Goal: Use online tool/utility: Utilize a website feature to perform a specific function

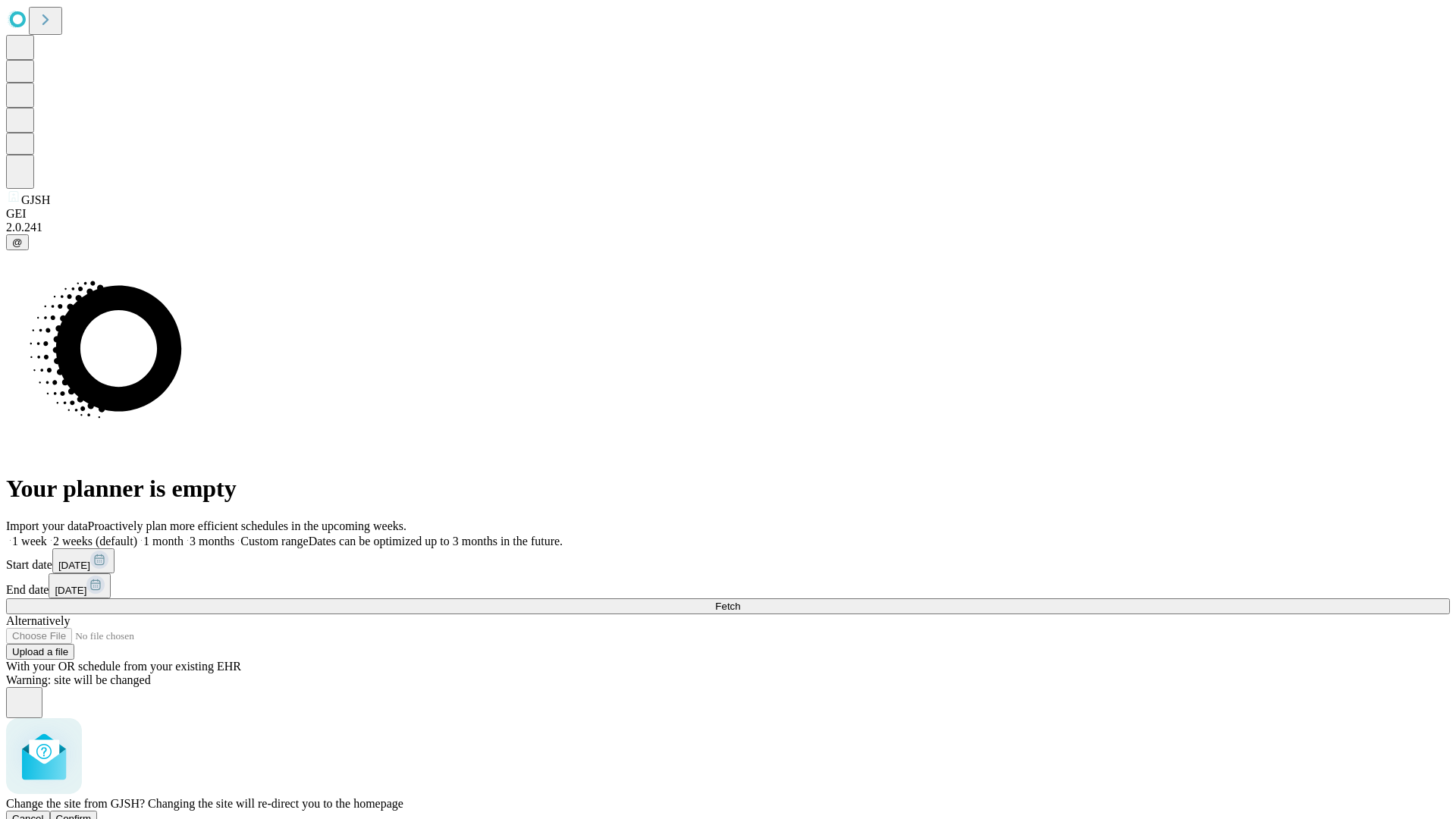
click at [91, 812] on span "Confirm" at bounding box center [74, 818] width 36 height 12
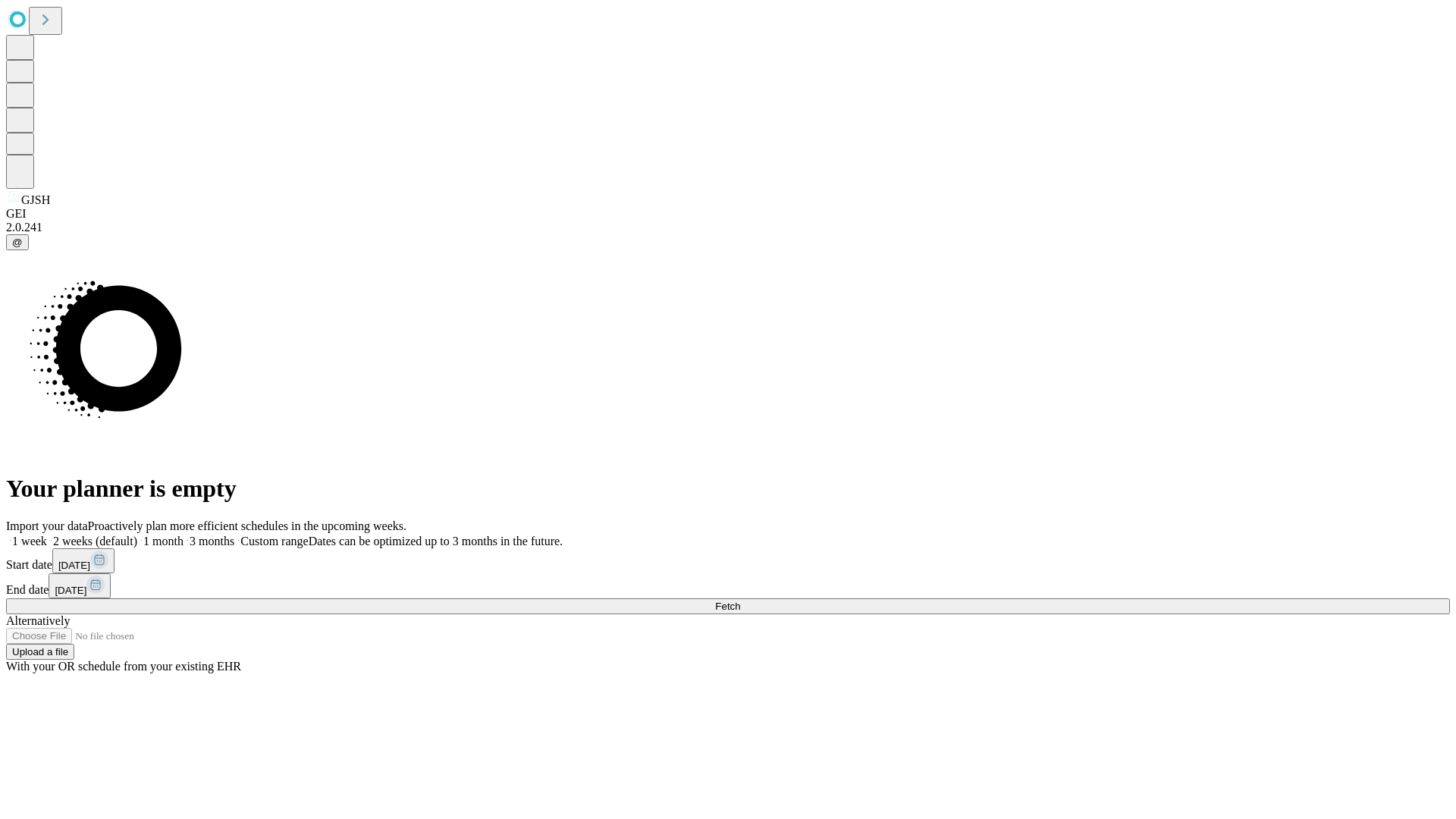
click at [137, 534] on label "2 weeks (default)" at bounding box center [91, 540] width 90 height 13
click at [740, 600] on span "Fetch" at bounding box center [728, 606] width 25 height 12
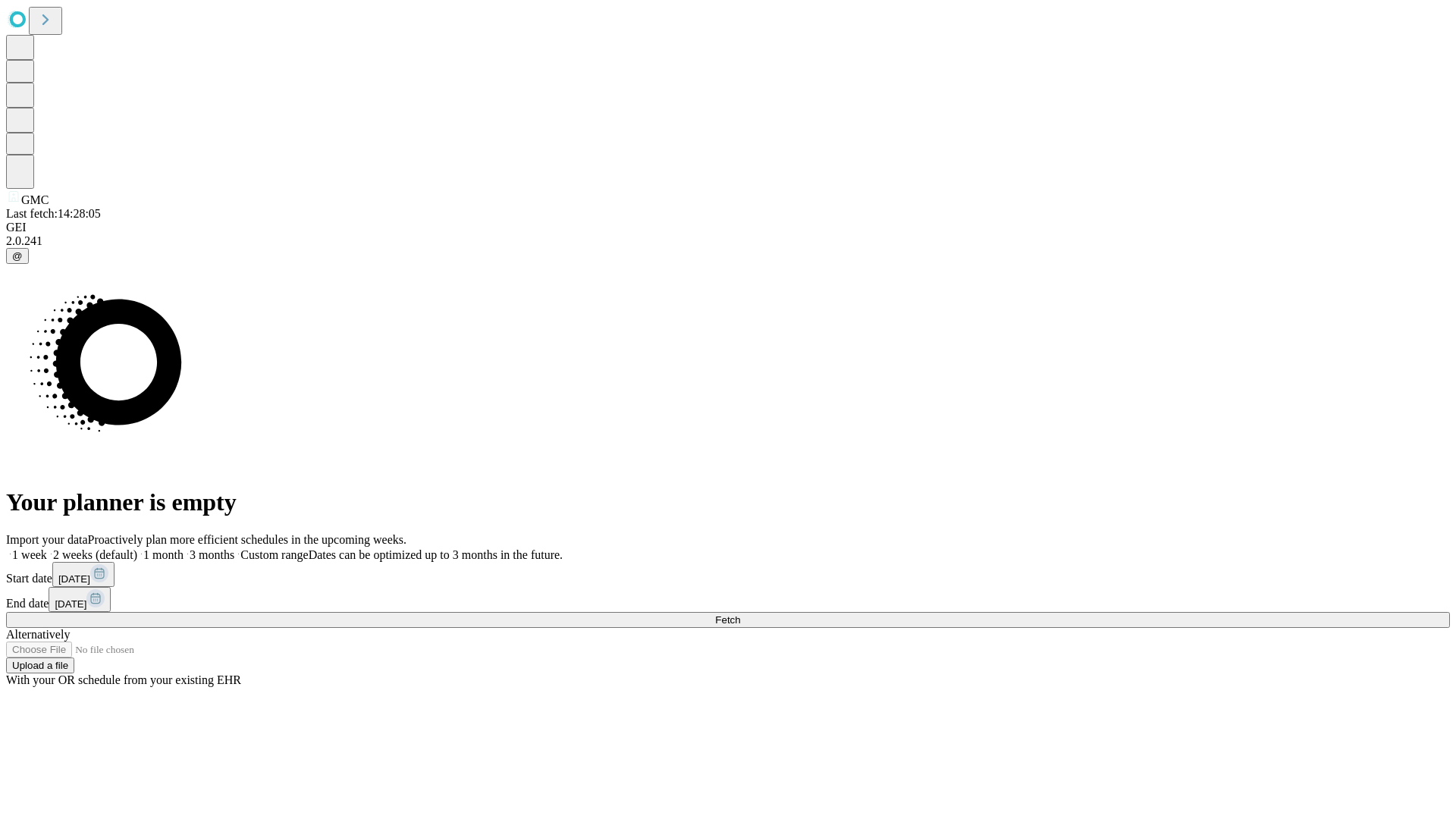
click at [740, 614] on span "Fetch" at bounding box center [728, 620] width 25 height 12
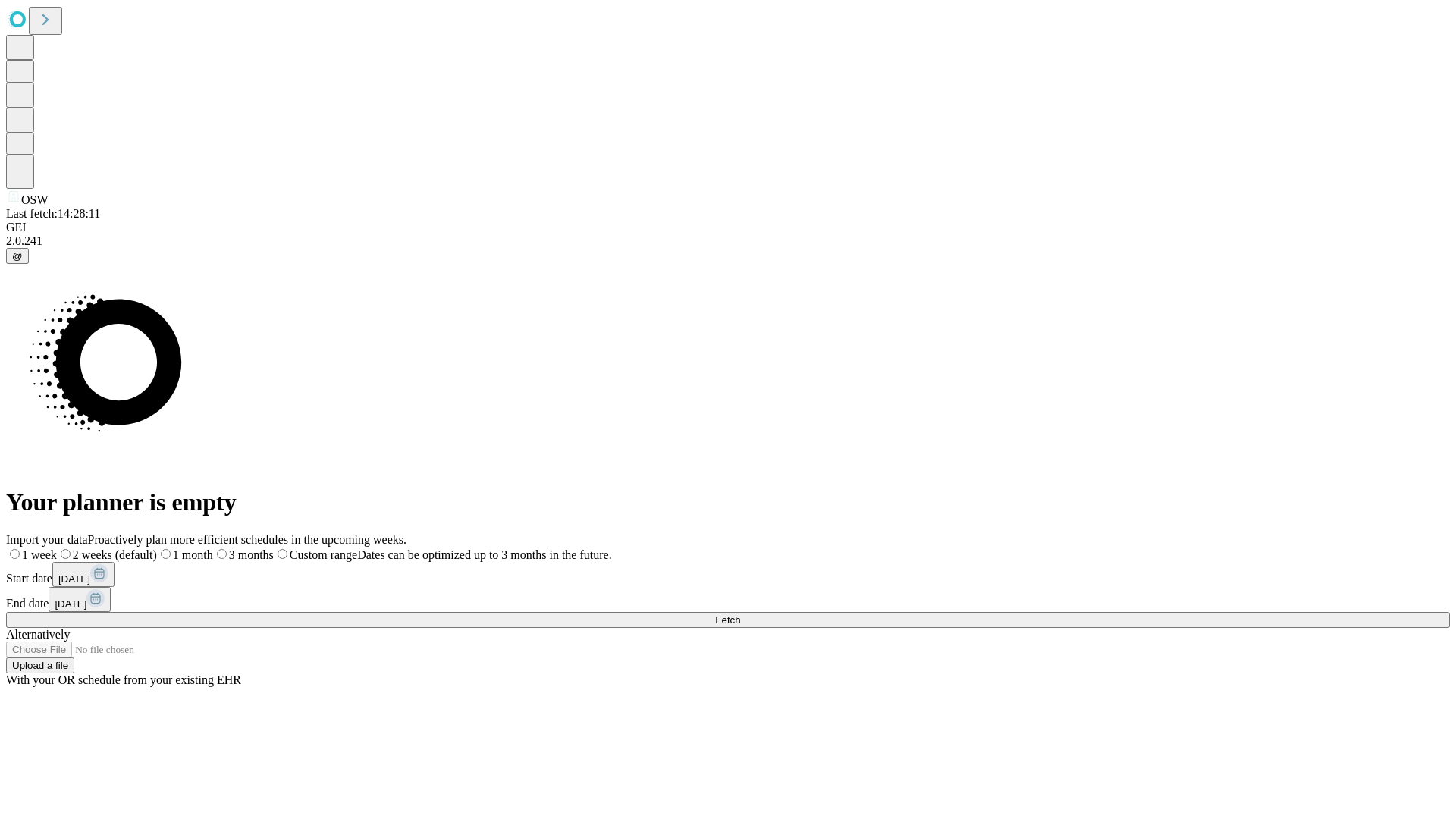
click at [157, 548] on label "2 weeks (default)" at bounding box center [107, 554] width 100 height 13
click at [740, 614] on span "Fetch" at bounding box center [728, 620] width 25 height 12
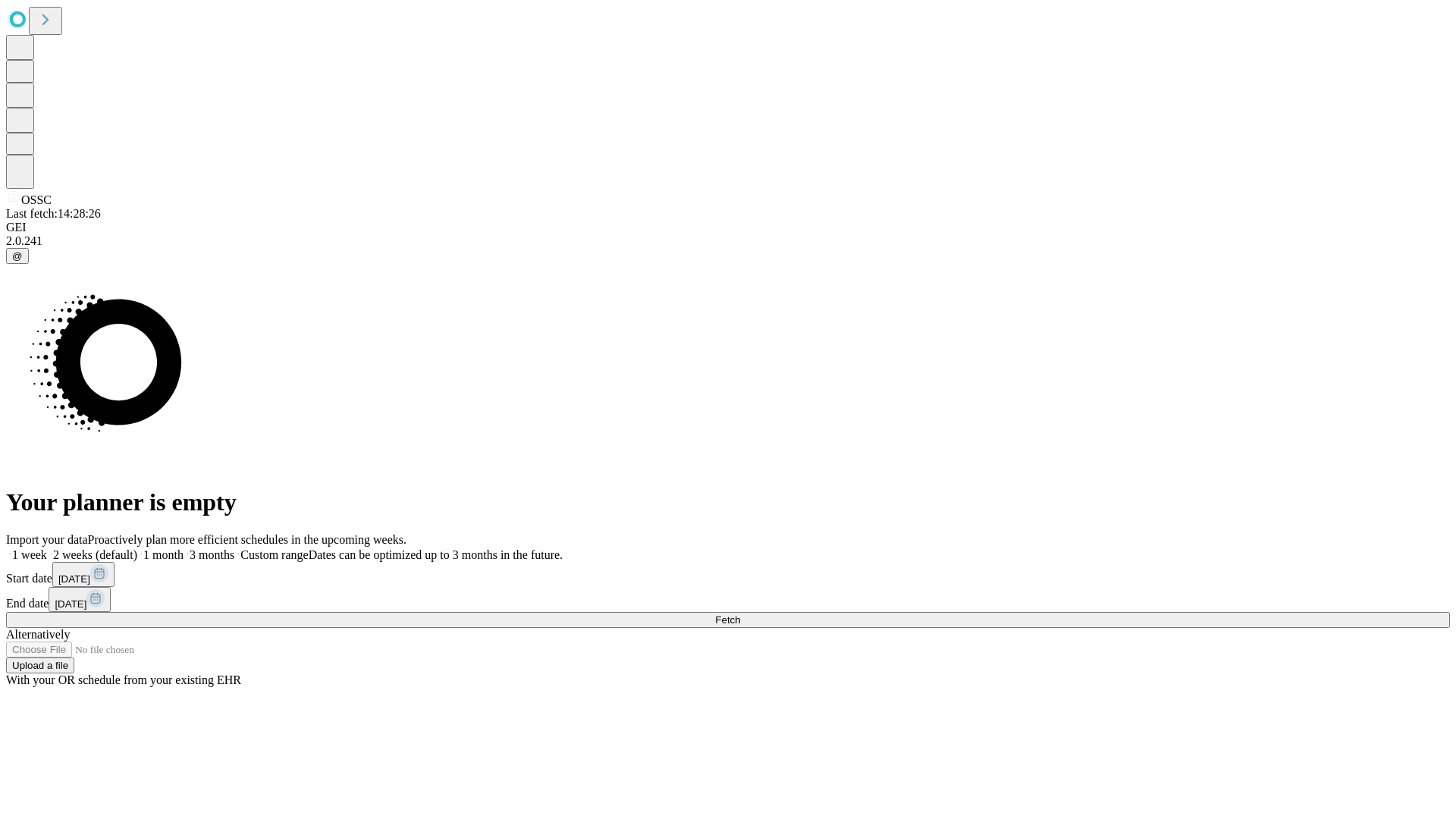
click at [137, 548] on label "2 weeks (default)" at bounding box center [91, 554] width 90 height 13
click at [740, 614] on span "Fetch" at bounding box center [728, 620] width 25 height 12
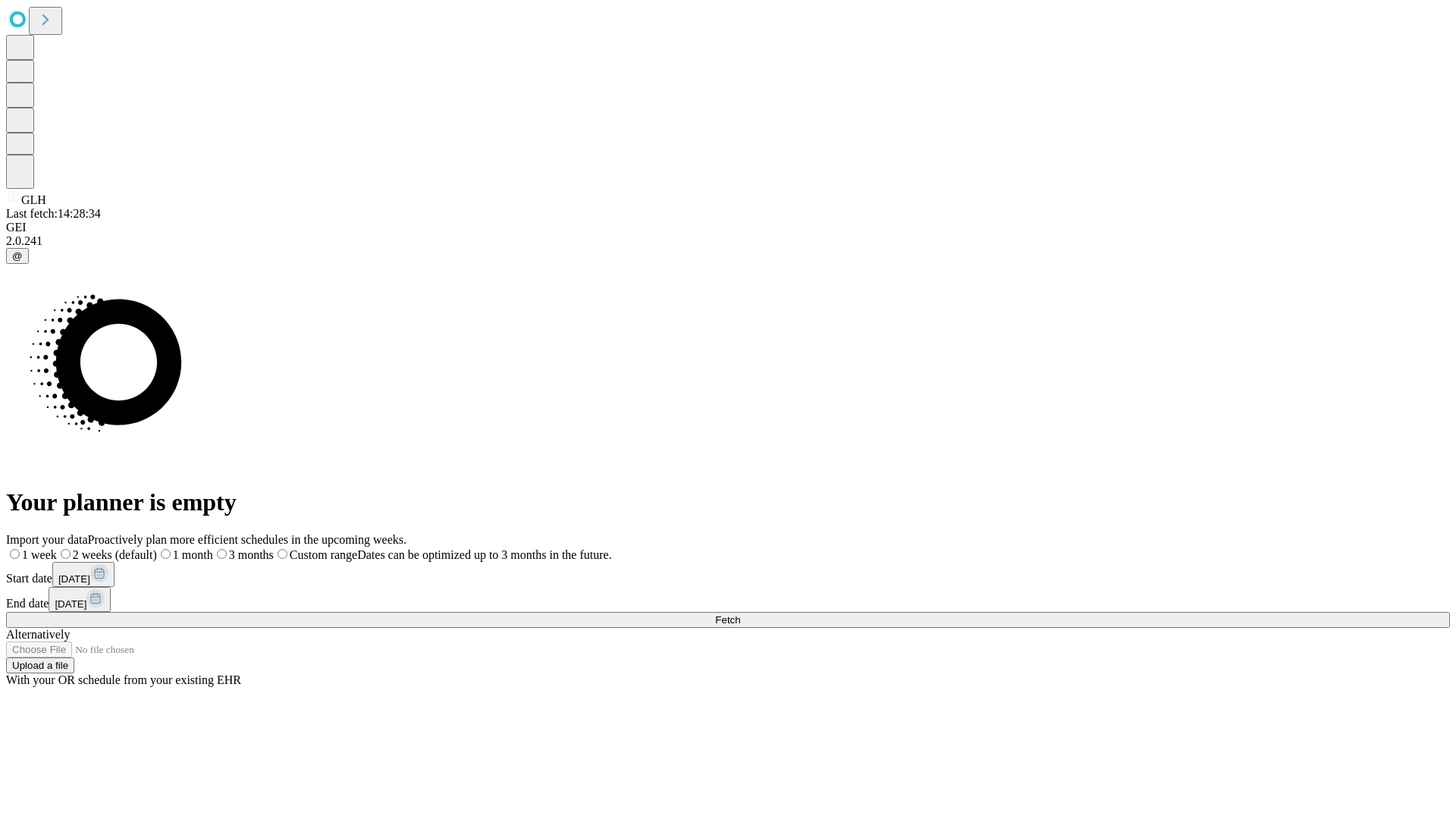
click at [157, 548] on label "2 weeks (default)" at bounding box center [107, 554] width 100 height 13
click at [740, 614] on span "Fetch" at bounding box center [728, 620] width 25 height 12
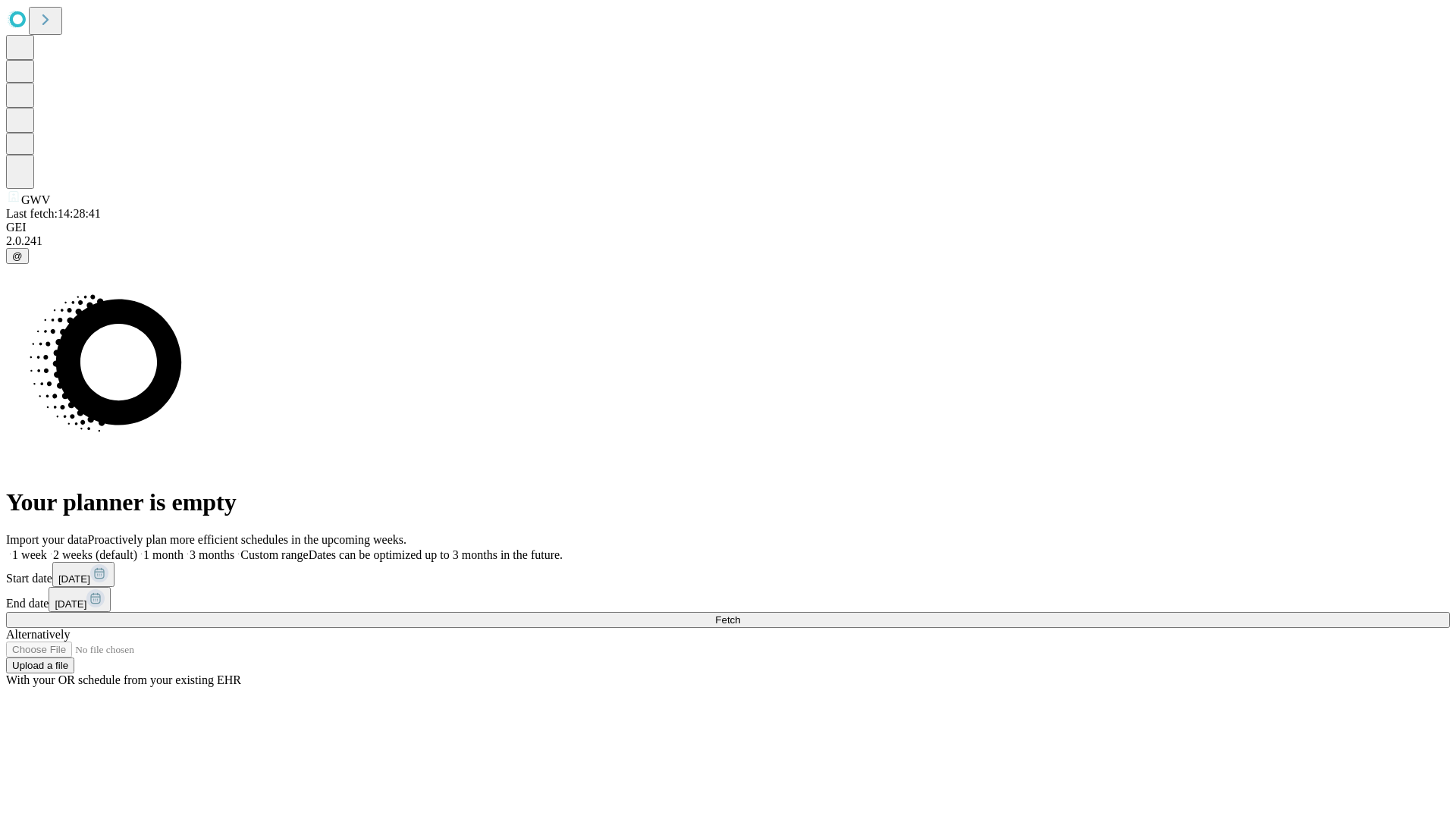
click at [137, 548] on label "2 weeks (default)" at bounding box center [91, 554] width 90 height 13
click at [740, 614] on span "Fetch" at bounding box center [728, 620] width 25 height 12
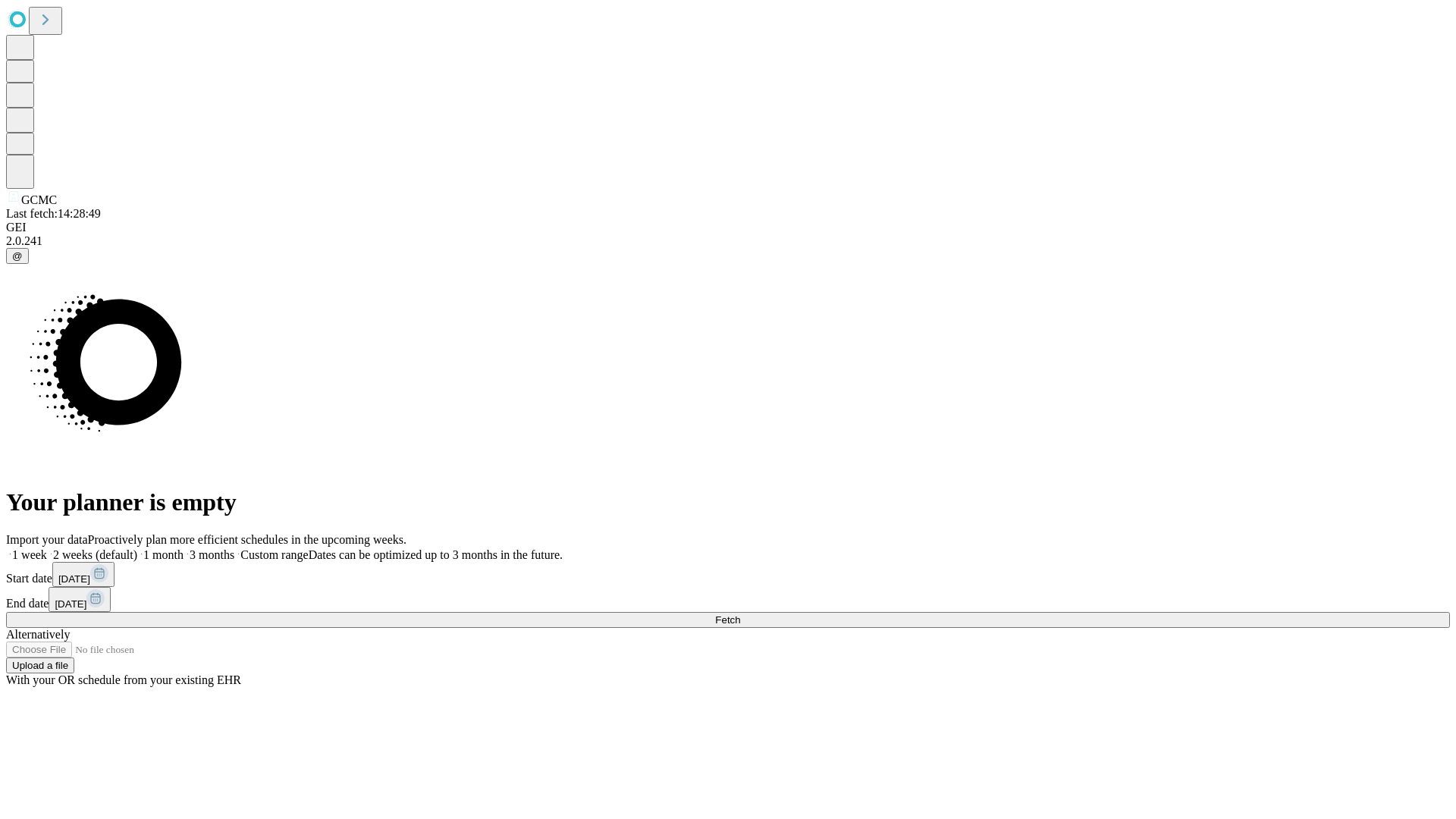
click at [137, 548] on label "2 weeks (default)" at bounding box center [91, 554] width 90 height 13
click at [740, 614] on span "Fetch" at bounding box center [728, 620] width 25 height 12
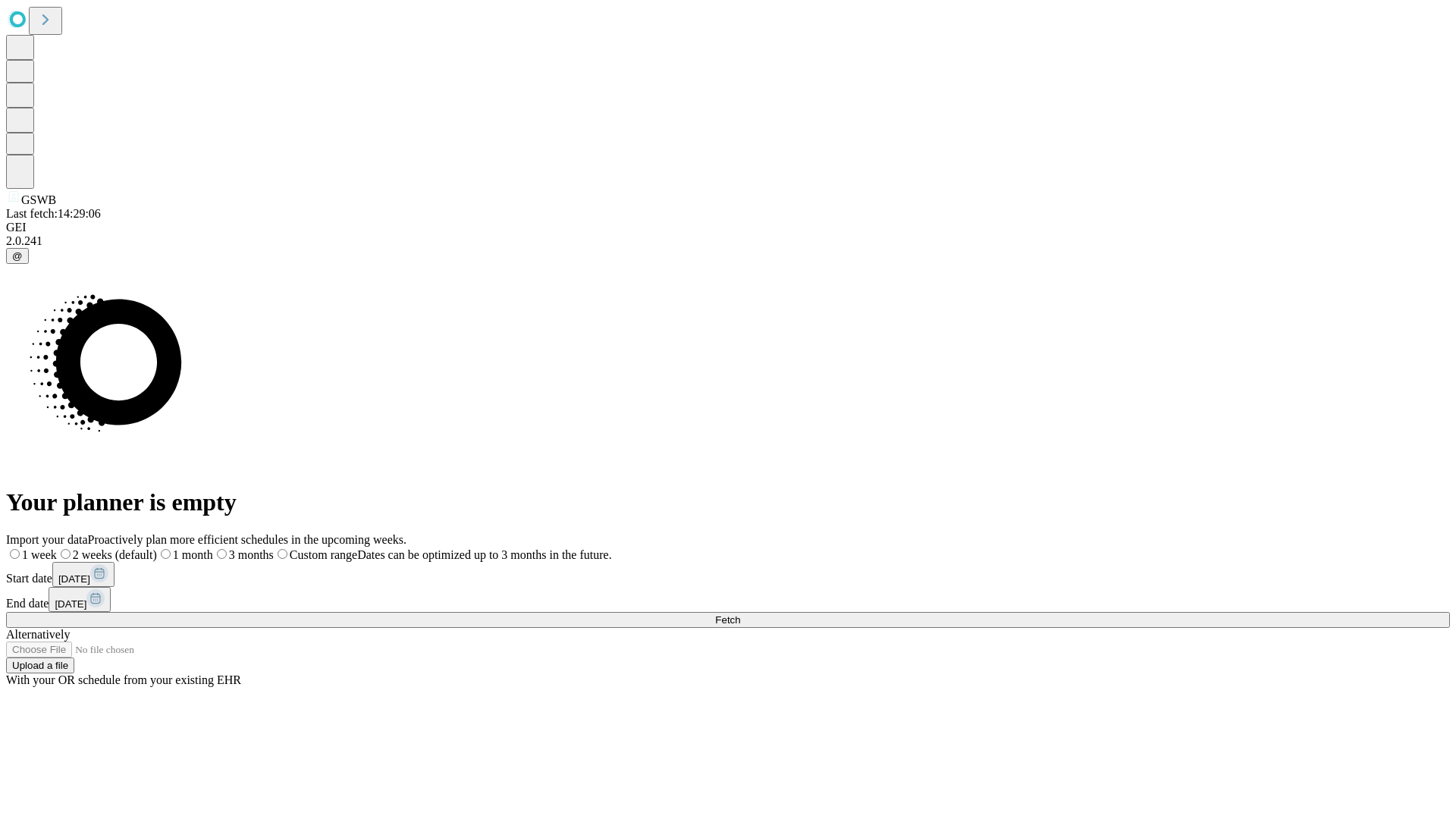
click at [157, 548] on label "2 weeks (default)" at bounding box center [107, 554] width 100 height 13
click at [740, 614] on span "Fetch" at bounding box center [728, 620] width 25 height 12
